Goal: Browse casually

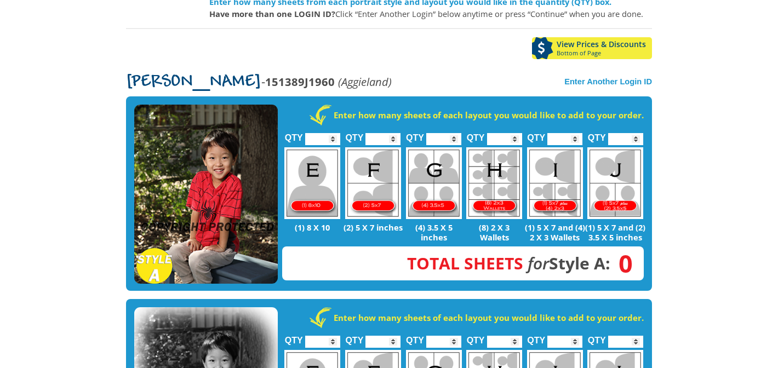
scroll to position [173, 0]
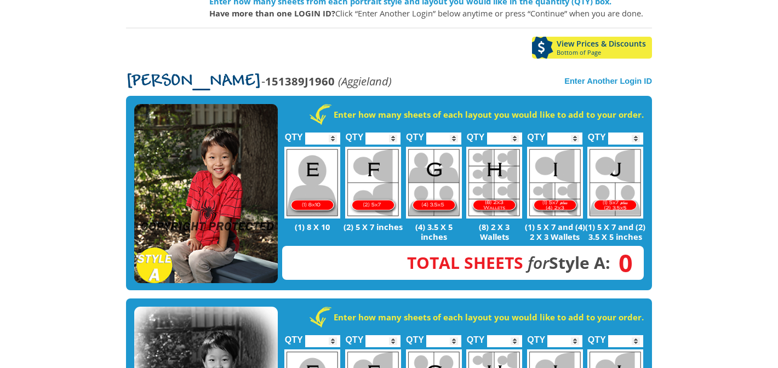
click at [226, 167] on img at bounding box center [206, 194] width 144 height 180
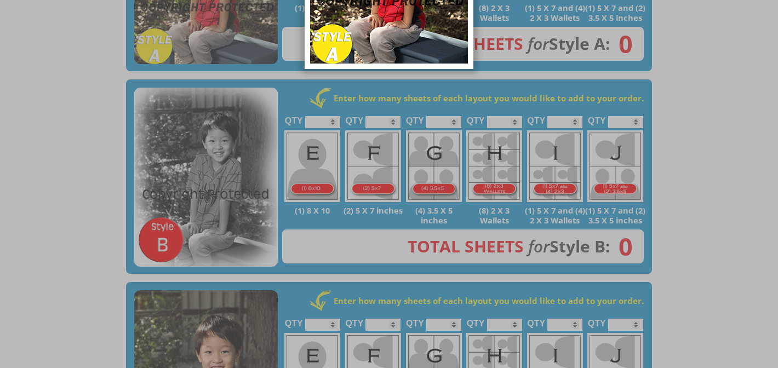
scroll to position [489, 0]
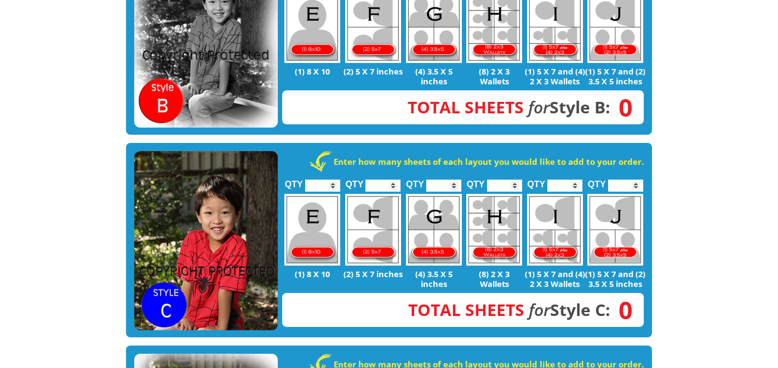
scroll to position [540, 0]
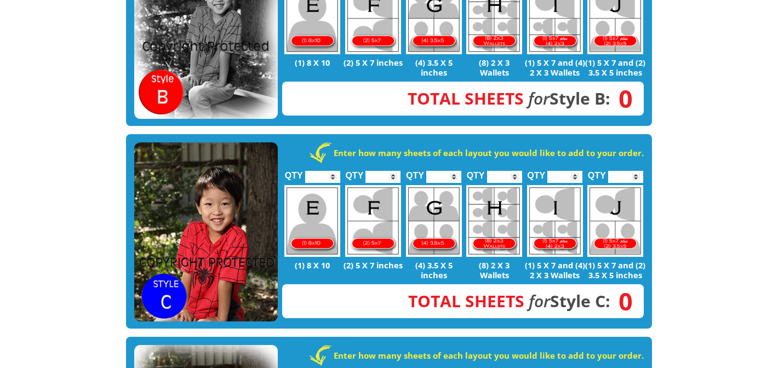
click at [176, 181] on img at bounding box center [206, 232] width 144 height 180
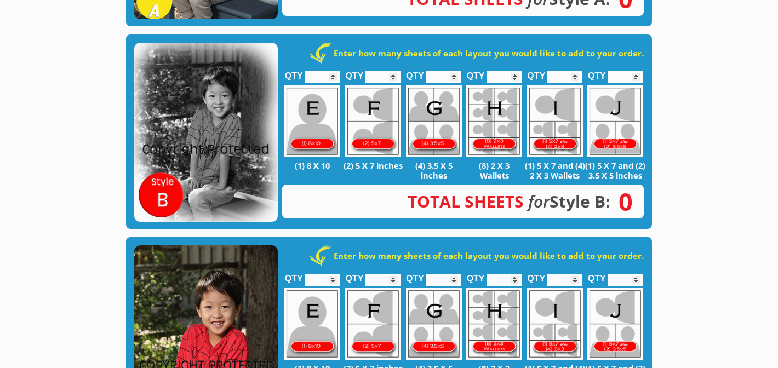
scroll to position [435, 0]
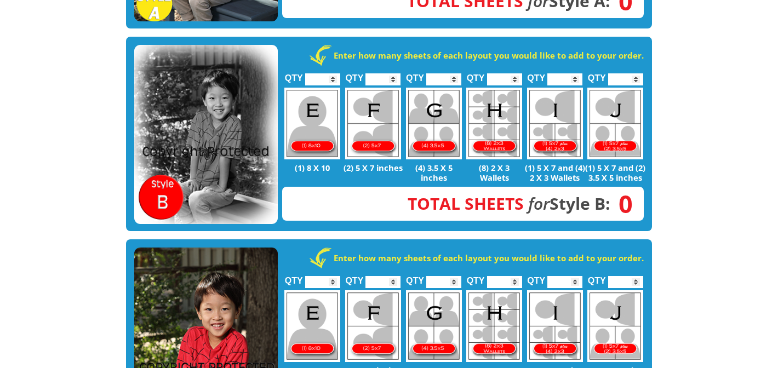
click at [217, 77] on img at bounding box center [206, 135] width 144 height 180
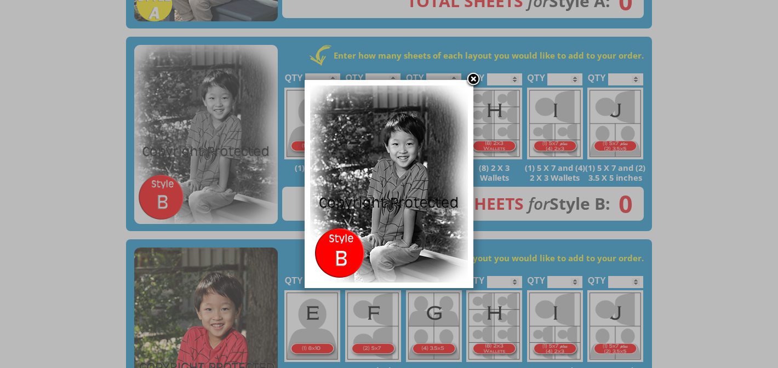
click at [475, 76] on link at bounding box center [473, 80] width 16 height 16
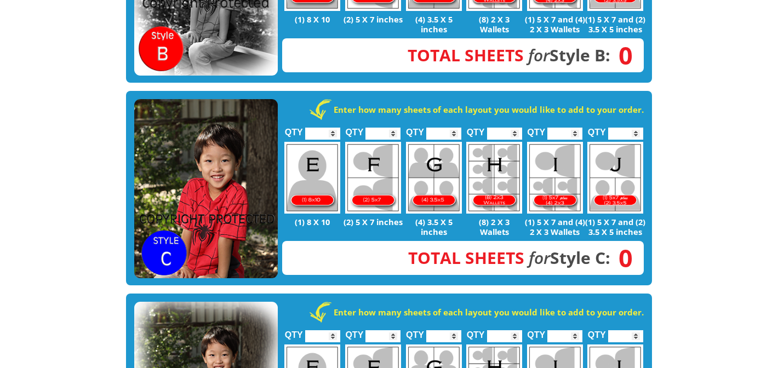
scroll to position [604, 0]
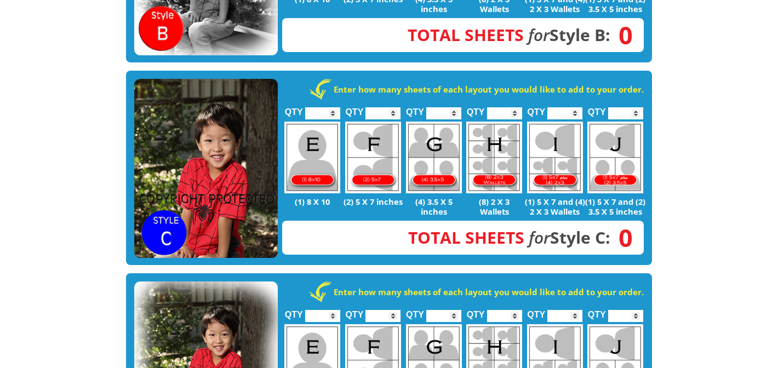
click at [211, 156] on img at bounding box center [206, 169] width 144 height 180
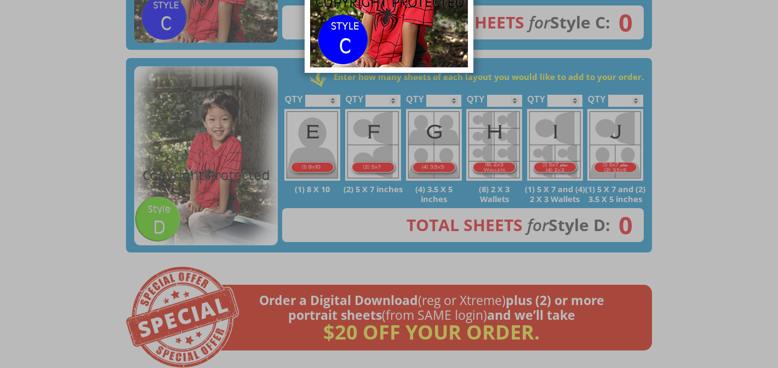
scroll to position [818, 0]
click at [193, 199] on div at bounding box center [389, 325] width 778 height 2287
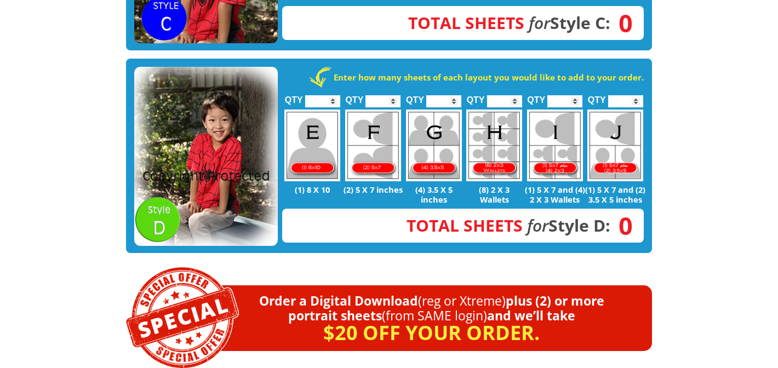
click at [216, 107] on img at bounding box center [206, 157] width 144 height 180
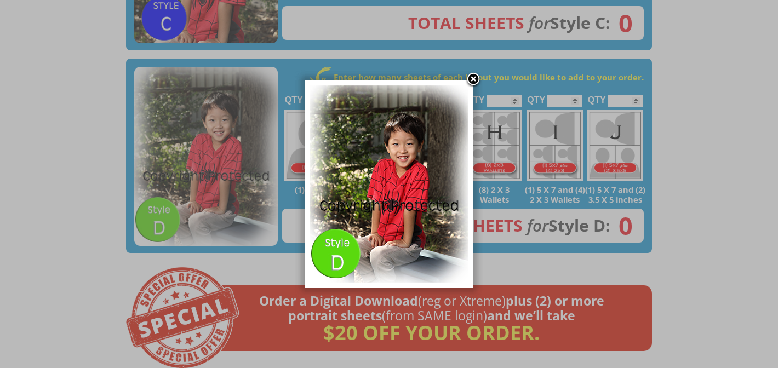
click at [475, 75] on link at bounding box center [473, 80] width 16 height 16
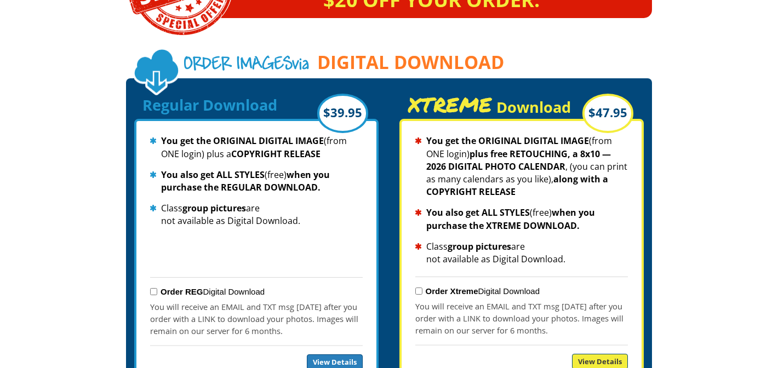
scroll to position [1151, 0]
